Goal: Navigation & Orientation: Find specific page/section

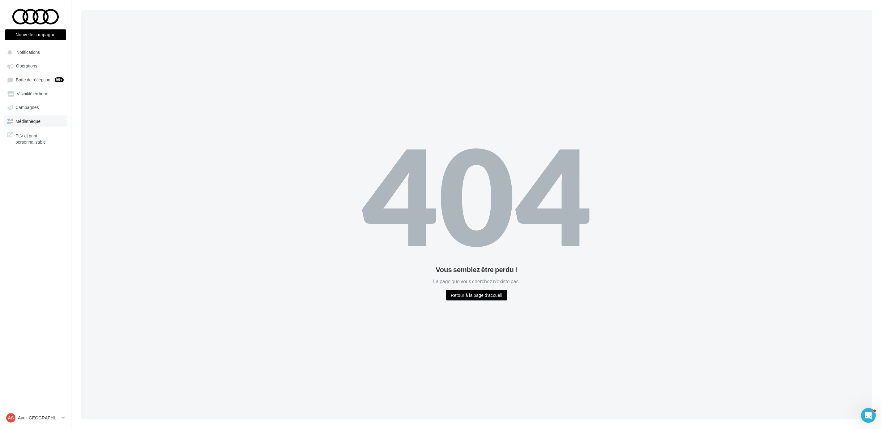
click at [29, 115] on link "Médiathèque" at bounding box center [36, 120] width 64 height 11
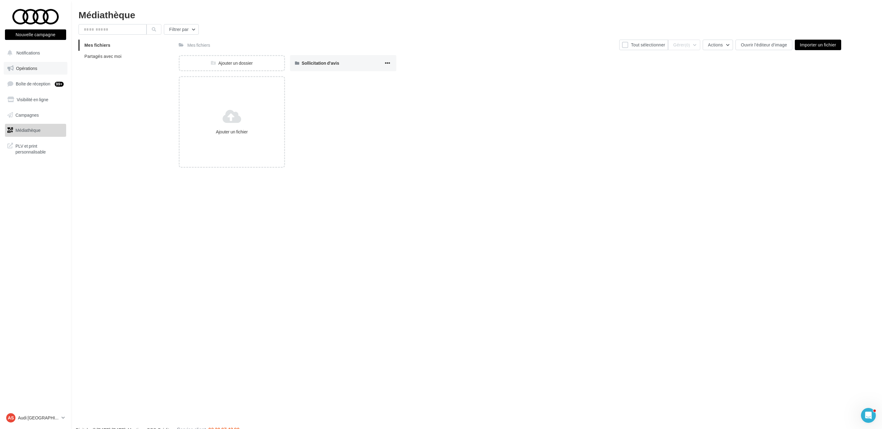
click at [25, 66] on span "Opérations" at bounding box center [26, 68] width 21 height 5
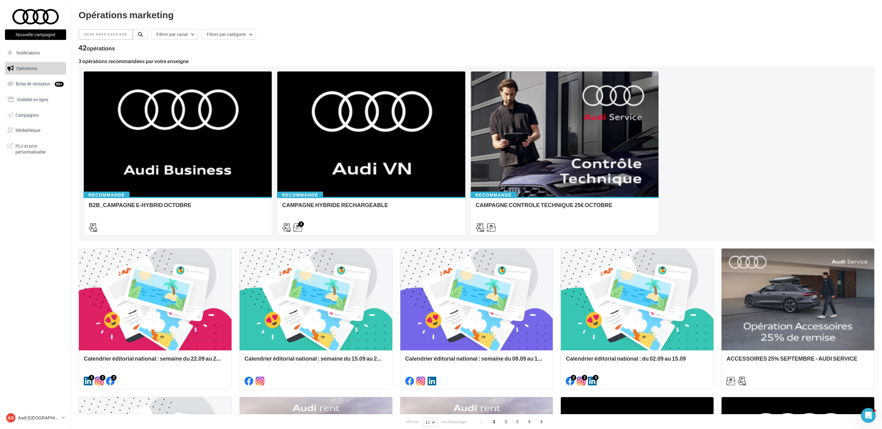
click at [91, 36] on input "text" at bounding box center [106, 34] width 54 height 11
type input "******"
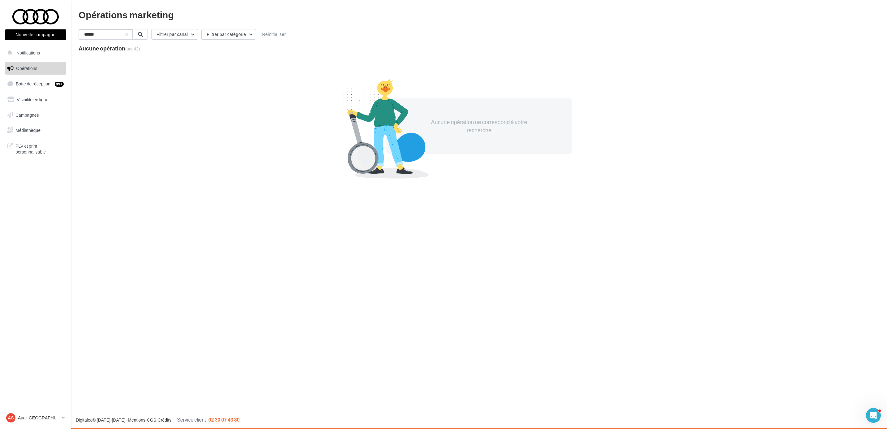
click at [91, 36] on input "******" at bounding box center [106, 34] width 54 height 11
click at [25, 63] on link "Opérations" at bounding box center [36, 68] width 64 height 13
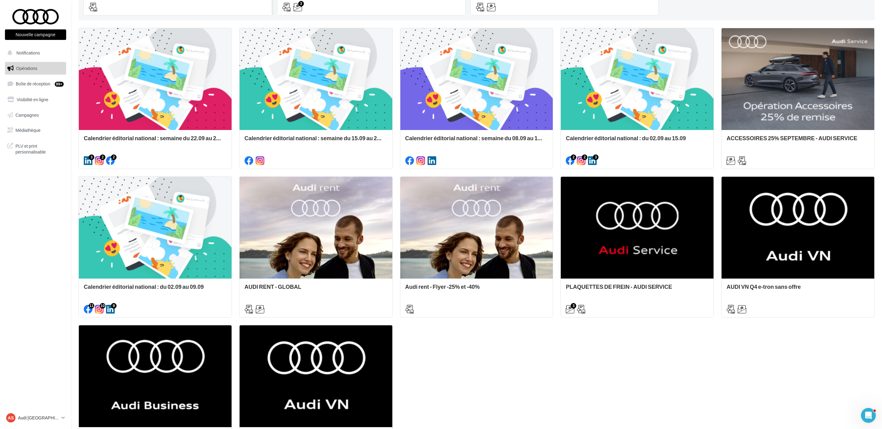
scroll to position [308, 0]
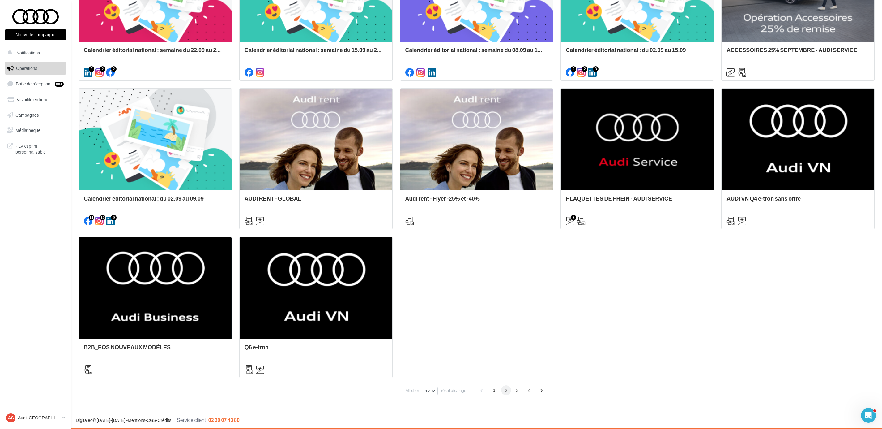
click at [505, 390] on span "2" at bounding box center [506, 390] width 10 height 10
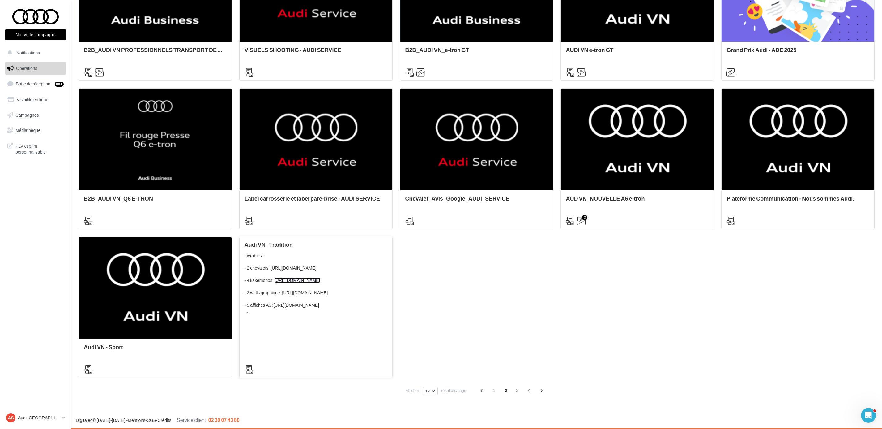
click at [316, 283] on link "https://audi.get-it-solutions.com/accueil/10248-.html?adtoken=8e8204871222da9a7…" at bounding box center [298, 279] width 46 height 5
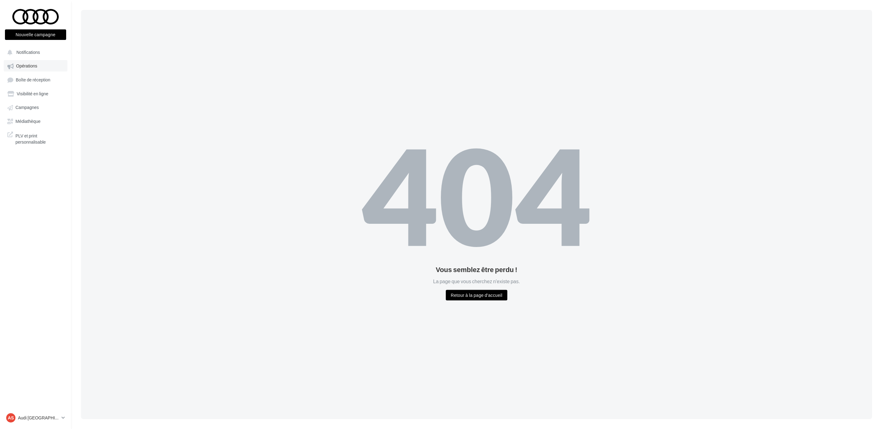
click at [25, 67] on span "Opérations" at bounding box center [26, 65] width 21 height 5
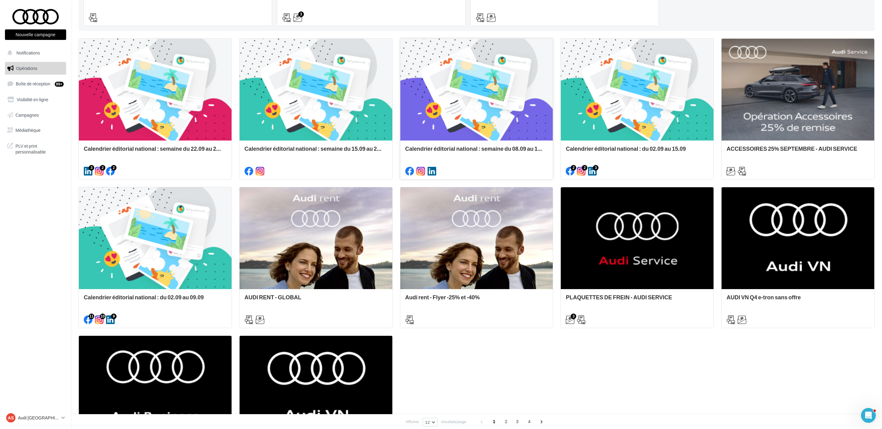
scroll to position [232, 0]
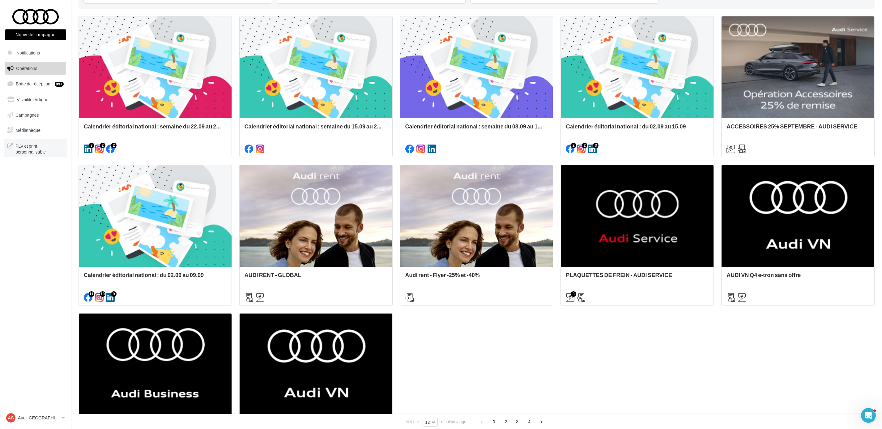
click at [34, 151] on span "PLV et print personnalisable" at bounding box center [39, 148] width 48 height 13
